Goal: Task Accomplishment & Management: Complete application form

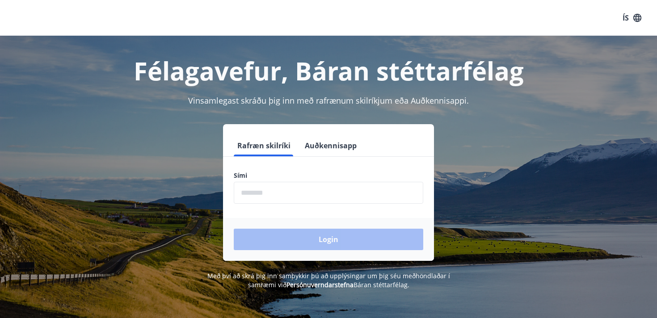
click at [288, 191] on input "phone" at bounding box center [328, 193] width 189 height 22
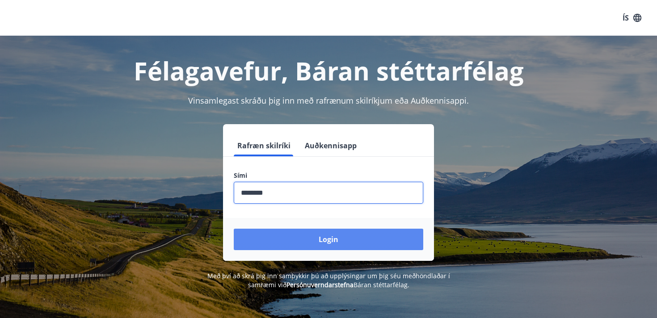
type input "********"
click at [323, 238] on button "Login" at bounding box center [328, 239] width 189 height 21
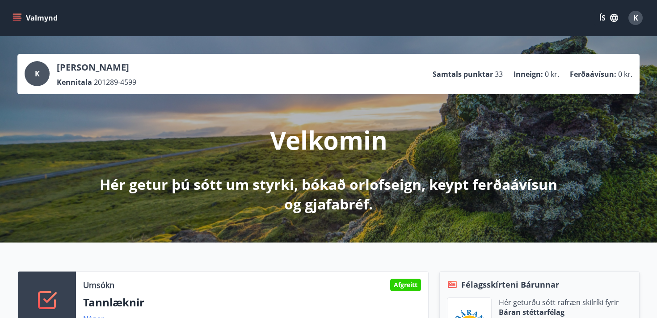
click at [21, 18] on icon "menu" at bounding box center [18, 17] width 10 height 1
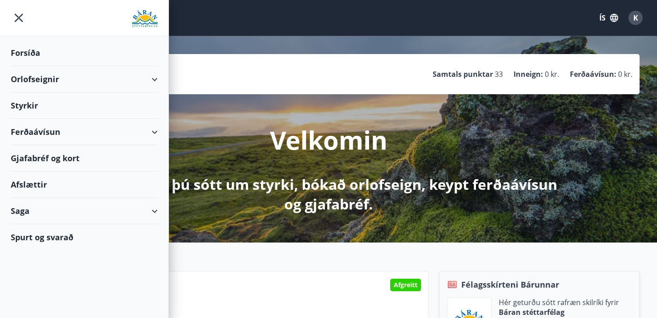
click at [343, 15] on div "Valmynd ÍS K" at bounding box center [328, 17] width 635 height 21
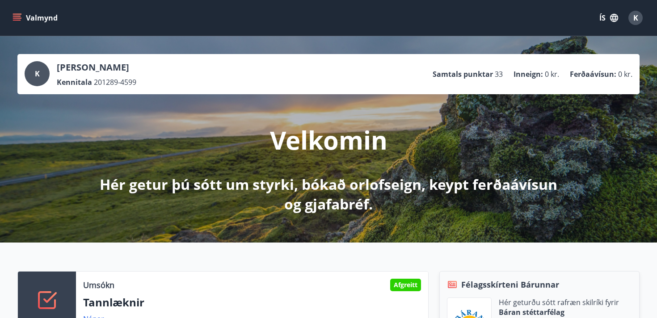
click at [610, 18] on icon "button" at bounding box center [614, 18] width 8 height 8
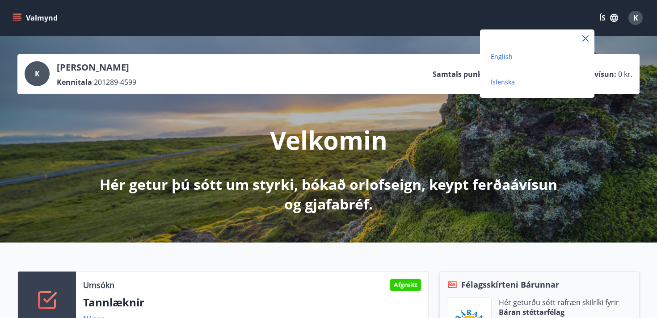
click at [501, 57] on span "English" at bounding box center [502, 56] width 22 height 8
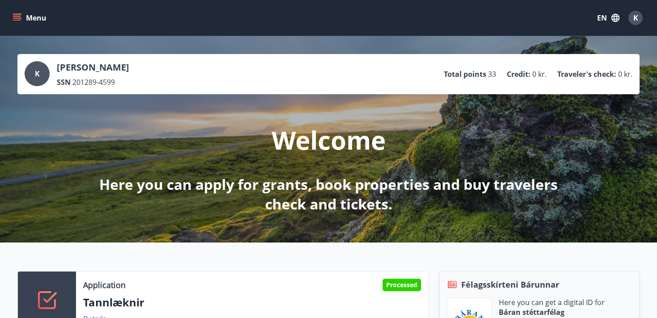
click at [636, 17] on span "K" at bounding box center [635, 18] width 5 height 10
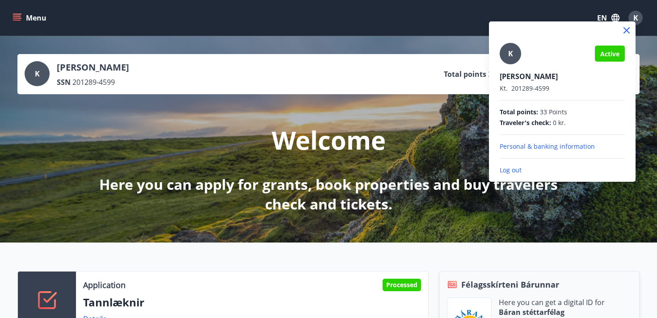
click at [636, 17] on div at bounding box center [328, 159] width 657 height 318
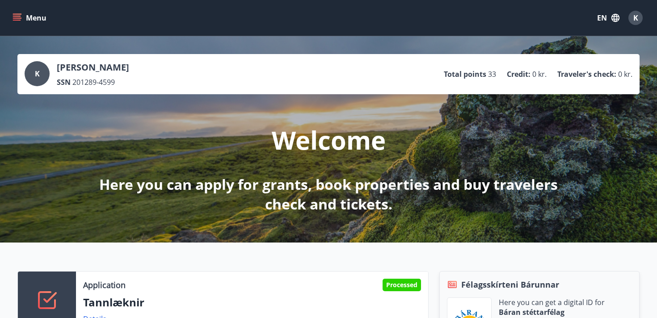
click at [636, 17] on span "K" at bounding box center [635, 18] width 5 height 10
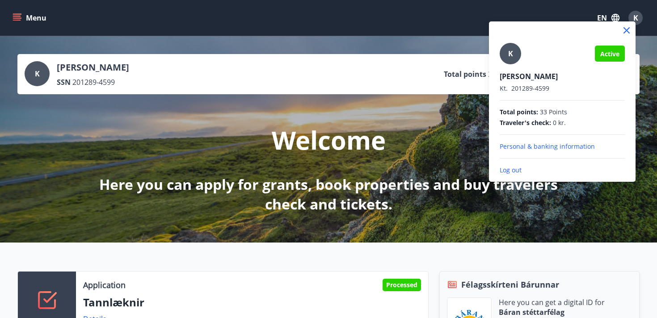
click at [636, 17] on div at bounding box center [328, 159] width 657 height 318
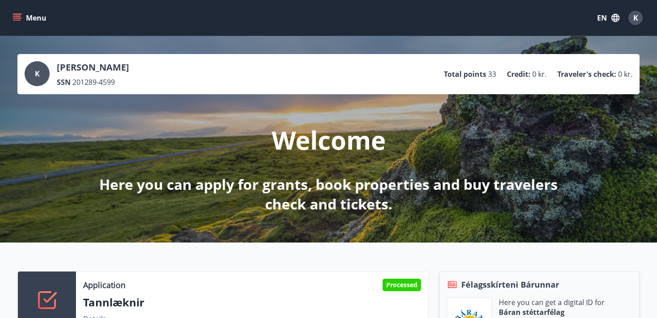
click at [22, 14] on button "Menu" at bounding box center [30, 18] width 39 height 16
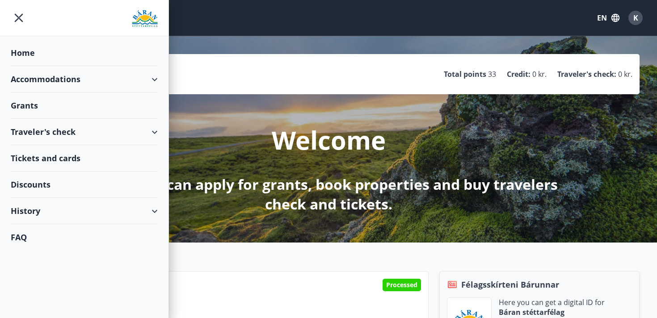
click at [25, 106] on div "Grants" at bounding box center [84, 105] width 147 height 26
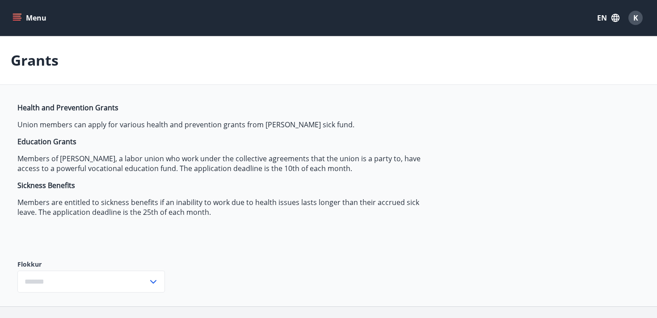
type input "***"
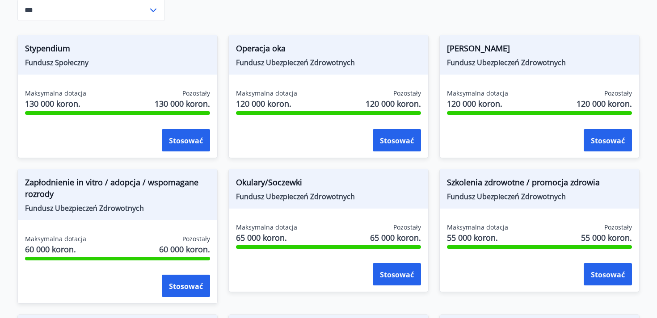
scroll to position [271, 0]
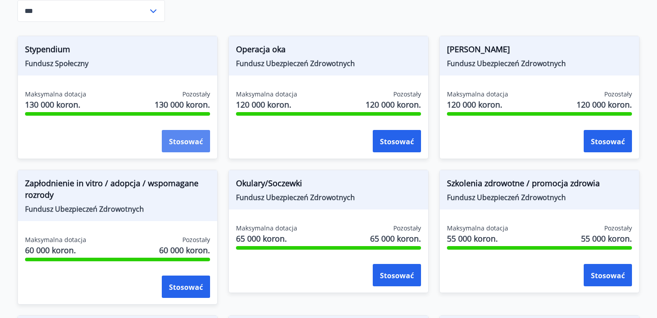
click at [178, 144] on font "Stosować" at bounding box center [186, 142] width 34 height 10
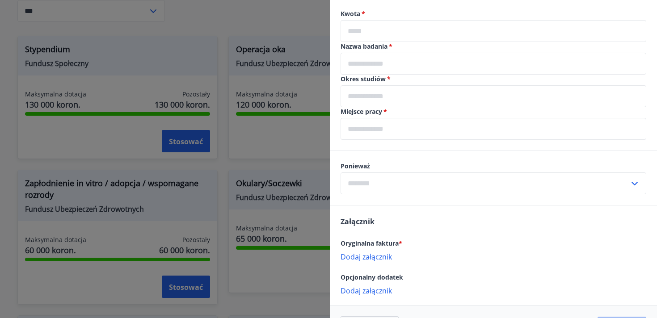
scroll to position [323, 0]
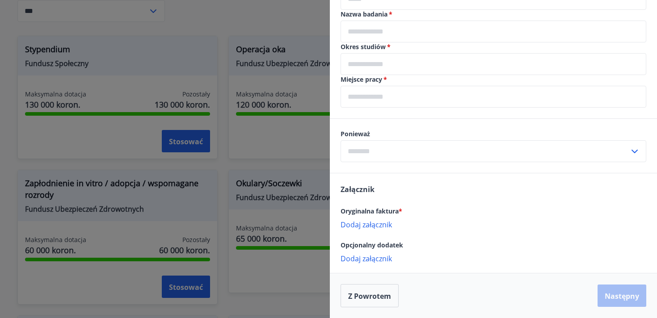
click at [523, 155] on input "text" at bounding box center [484, 151] width 289 height 22
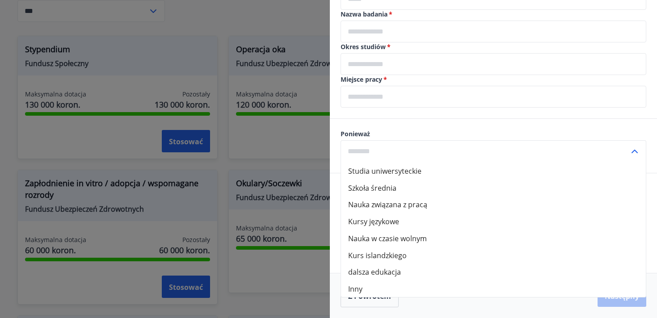
click at [562, 157] on input "text" at bounding box center [484, 151] width 289 height 22
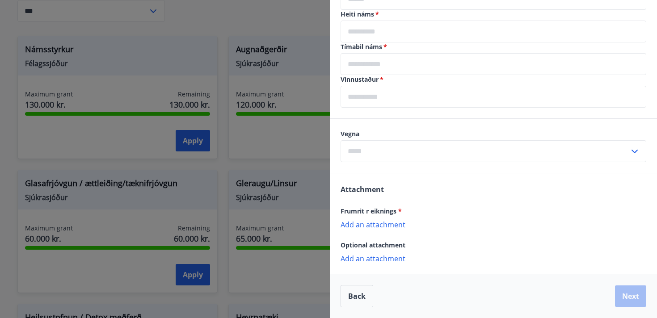
click at [501, 145] on input "text" at bounding box center [484, 151] width 289 height 22
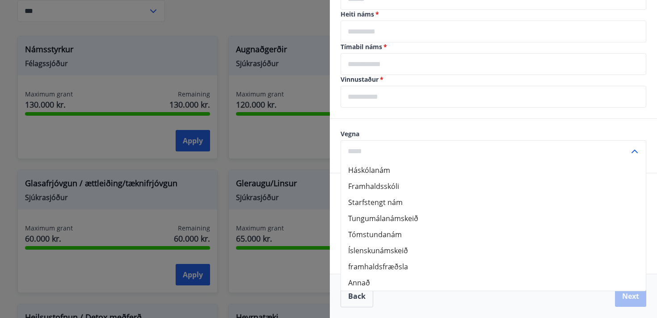
click at [501, 145] on input "text" at bounding box center [484, 151] width 289 height 22
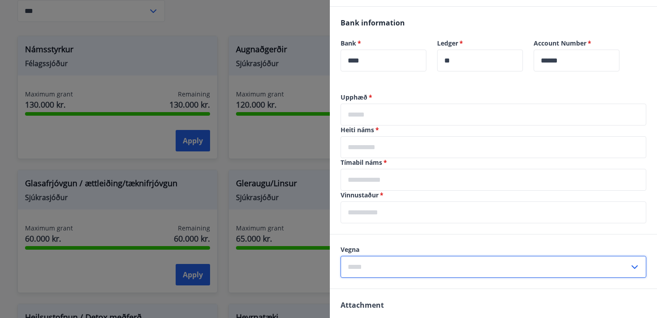
scroll to position [208, 0]
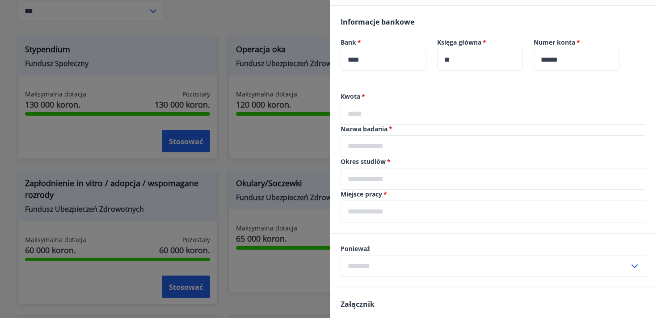
click at [421, 111] on input "text" at bounding box center [493, 114] width 306 height 22
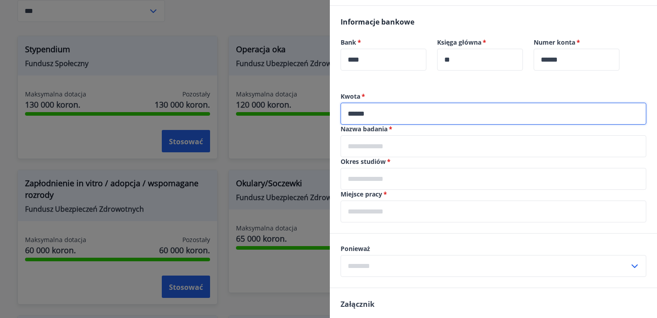
type input "******"
click at [437, 139] on input "text" at bounding box center [493, 146] width 306 height 22
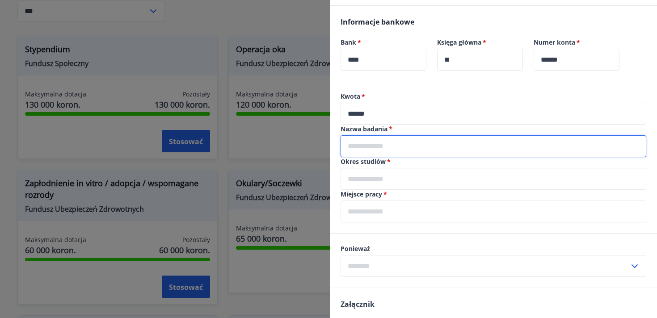
click at [383, 186] on input "text" at bounding box center [493, 179] width 306 height 22
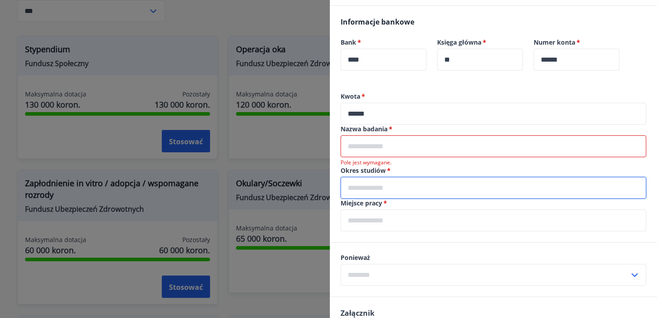
click at [397, 154] on input "text" at bounding box center [493, 146] width 306 height 22
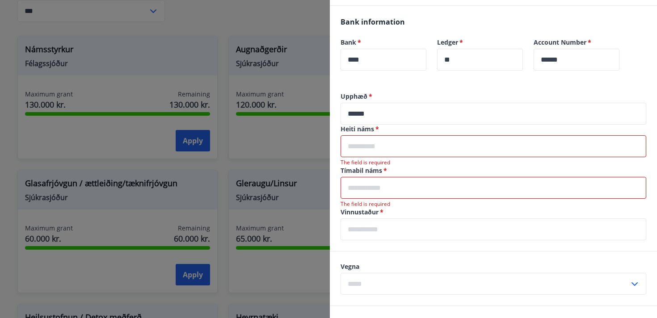
click at [380, 143] on input "text" at bounding box center [493, 146] width 306 height 22
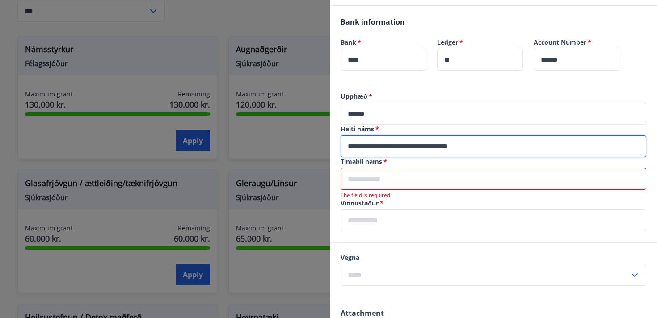
type input "**********"
click at [381, 183] on input "text" at bounding box center [493, 179] width 306 height 22
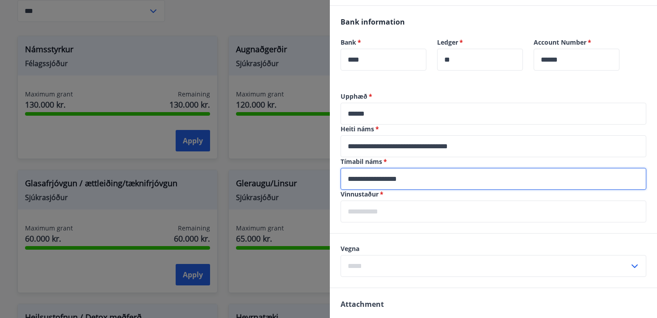
click at [394, 215] on input "text" at bounding box center [493, 212] width 306 height 22
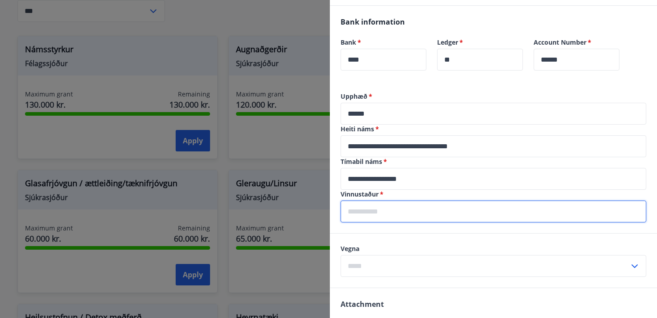
click at [427, 184] on input "**********" at bounding box center [493, 179] width 306 height 22
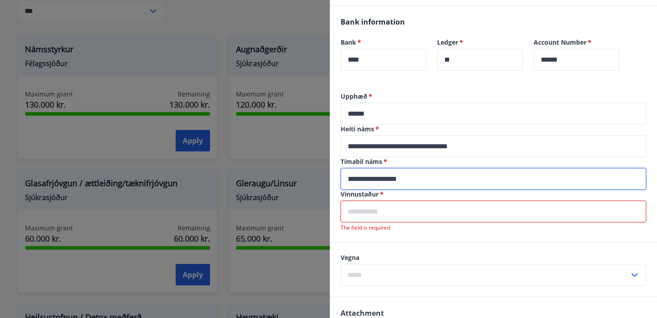
click at [427, 184] on input "**********" at bounding box center [493, 179] width 306 height 22
type input "**********"
click at [376, 213] on input "text" at bounding box center [493, 212] width 306 height 22
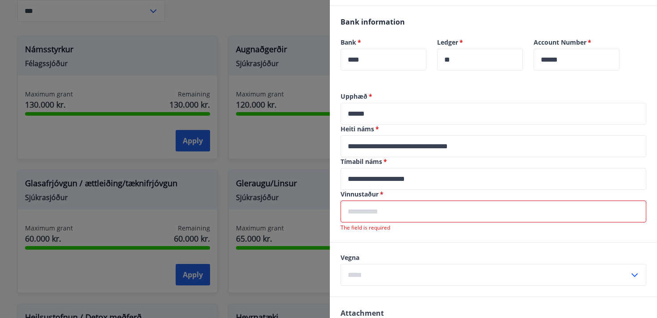
click at [374, 218] on input "text" at bounding box center [493, 212] width 306 height 22
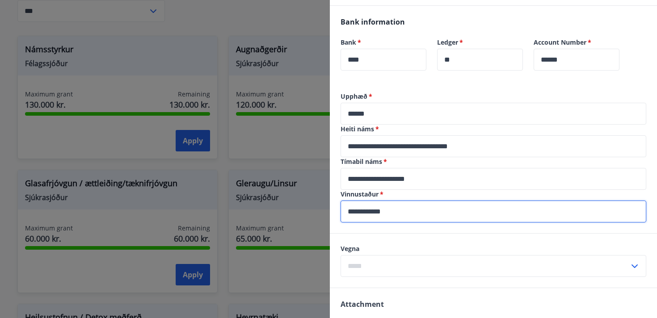
type input "**********"
click at [416, 261] on input "text" at bounding box center [484, 266] width 289 height 22
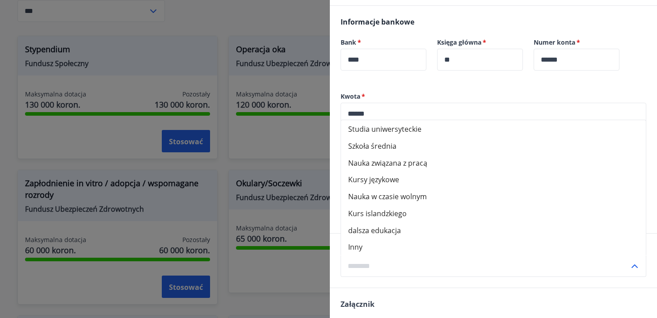
click at [395, 165] on font "Nauka związana z pracą" at bounding box center [387, 163] width 79 height 10
type input "**********"
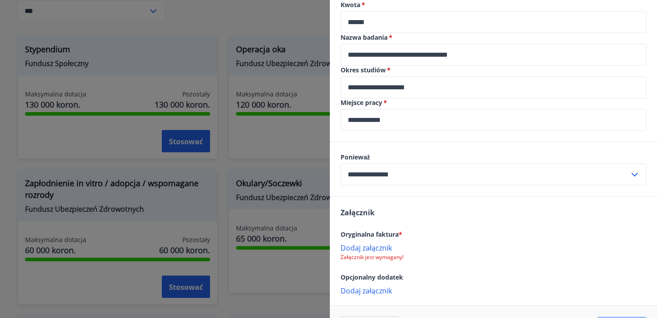
scroll to position [332, 0]
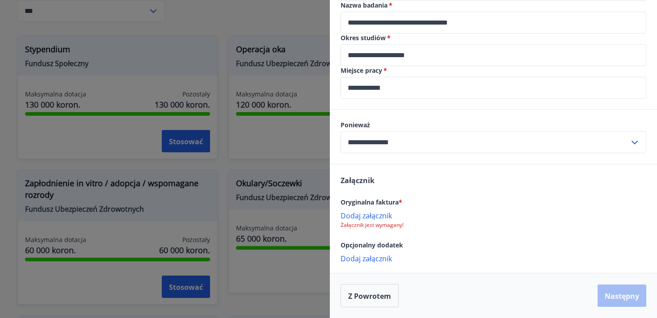
click at [369, 216] on font "Dodaj załącznik" at bounding box center [365, 216] width 51 height 10
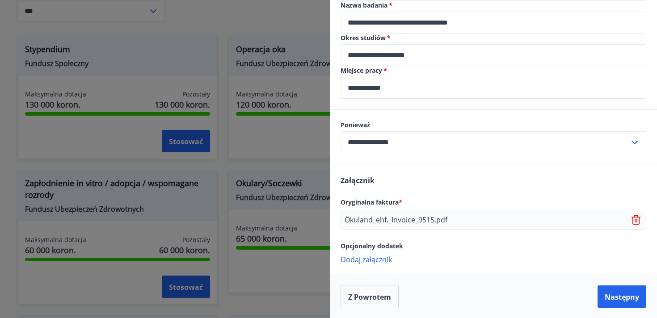
click at [359, 260] on font "Dodaj załącznik" at bounding box center [365, 260] width 51 height 10
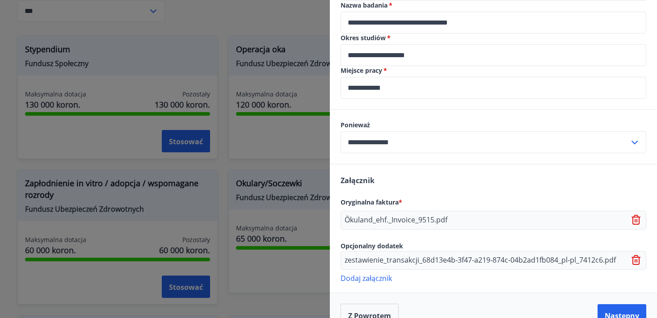
scroll to position [351, 0]
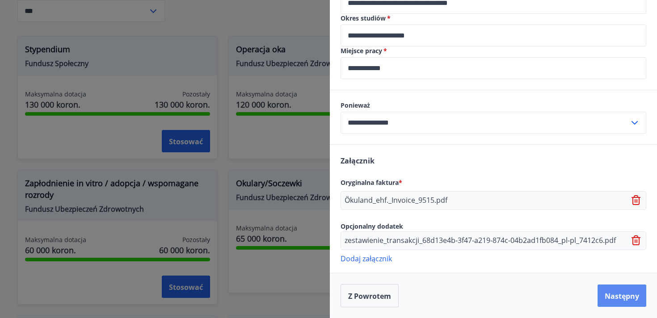
click at [634, 298] on font "Następny" at bounding box center [622, 296] width 34 height 10
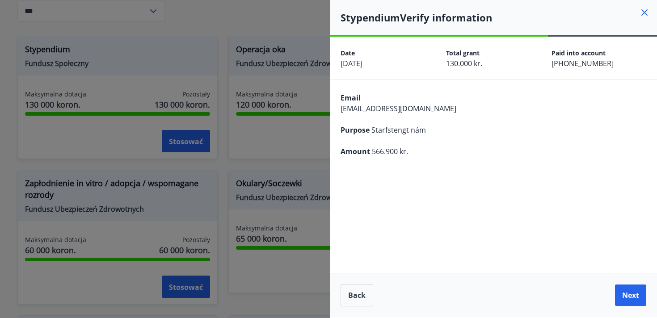
scroll to position [0, 0]
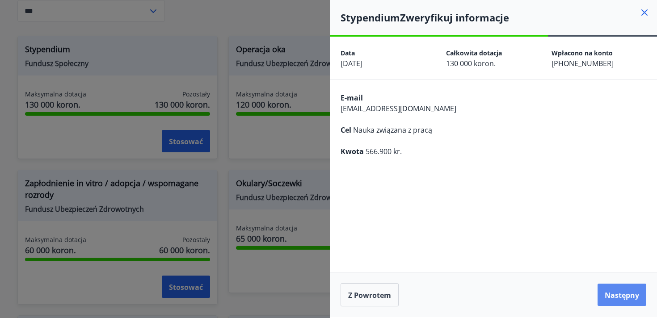
click at [612, 295] on font "Następny" at bounding box center [622, 295] width 34 height 10
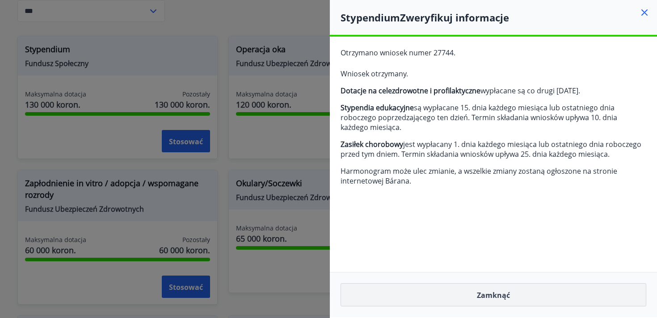
click at [482, 300] on font "Zamknąć" at bounding box center [493, 295] width 33 height 10
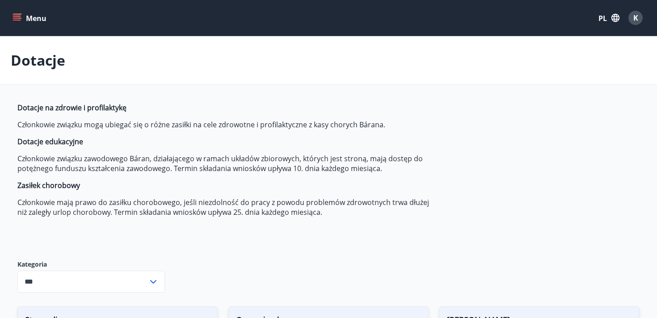
click at [19, 16] on icon "menu" at bounding box center [17, 16] width 8 height 1
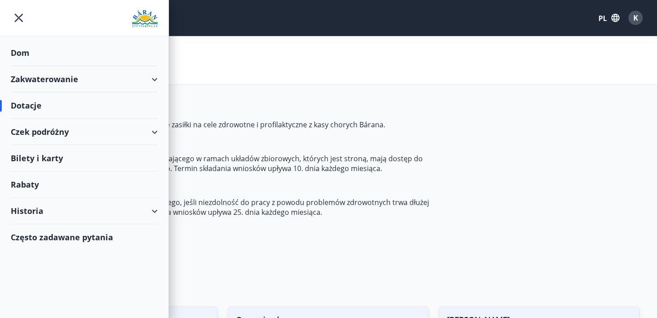
click at [16, 54] on font "Dom" at bounding box center [20, 52] width 19 height 11
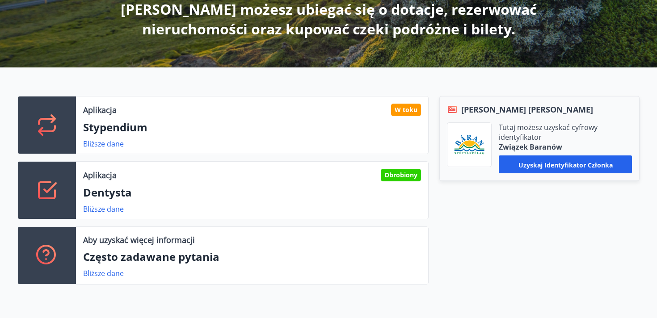
scroll to position [184, 0]
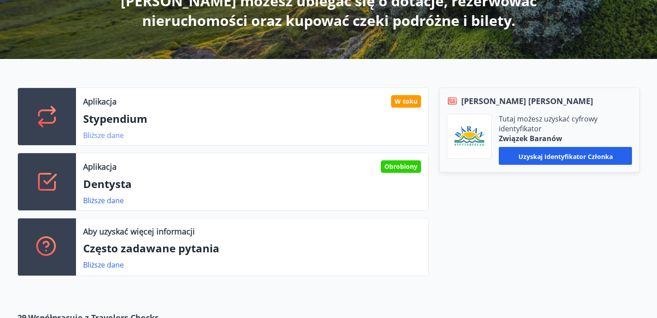
click at [114, 134] on font "Bliższe dane" at bounding box center [103, 135] width 41 height 10
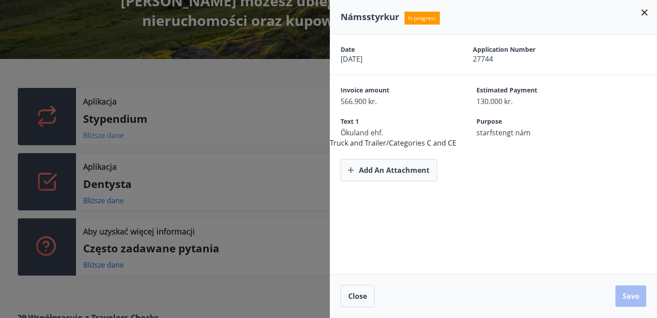
click at [114, 134] on div at bounding box center [328, 159] width 657 height 318
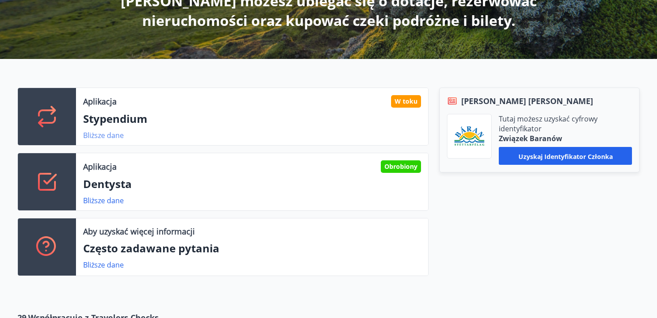
click at [114, 134] on font "Bliższe dane" at bounding box center [103, 135] width 41 height 10
